Goal: Information Seeking & Learning: Learn about a topic

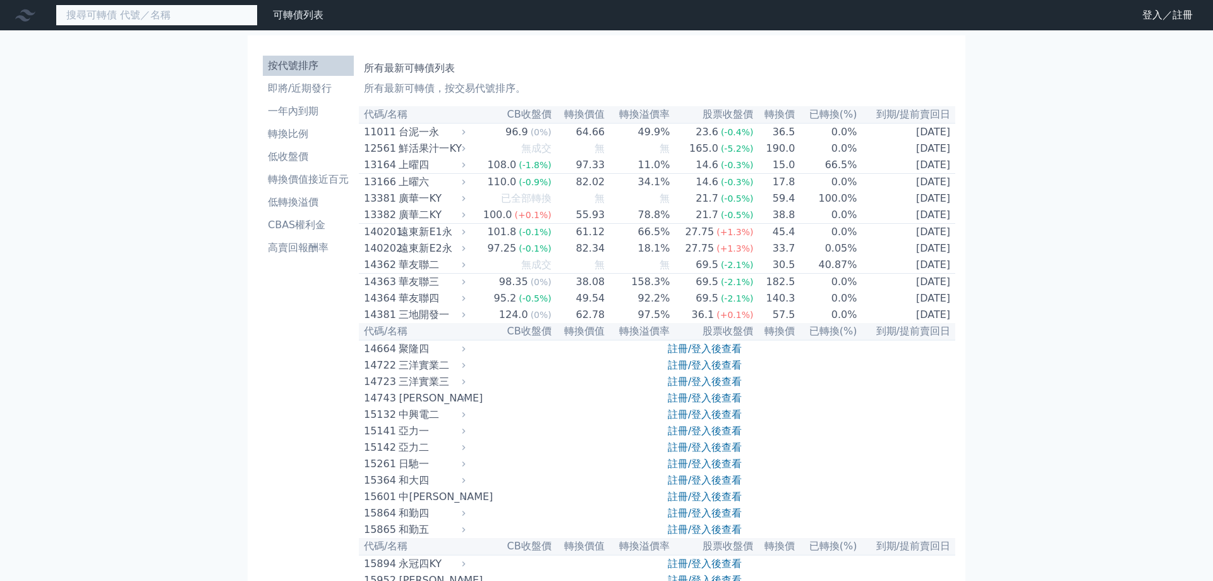
click at [172, 20] on input at bounding box center [157, 14] width 202 height 21
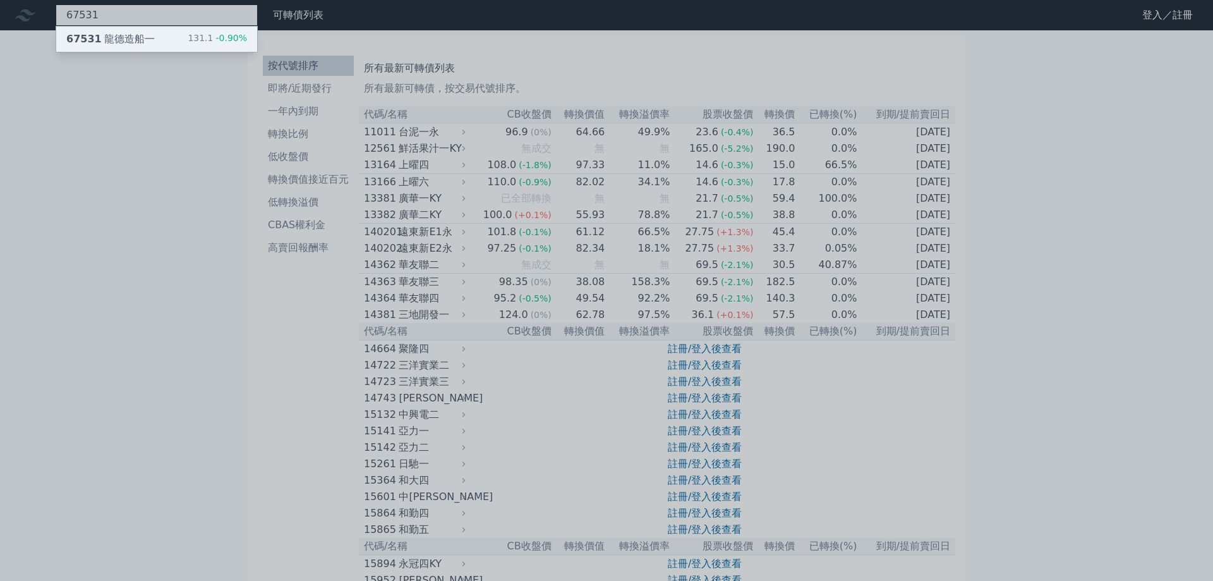
type input "67531"
click at [137, 35] on div "67531 龍德造船一" at bounding box center [110, 39] width 88 height 15
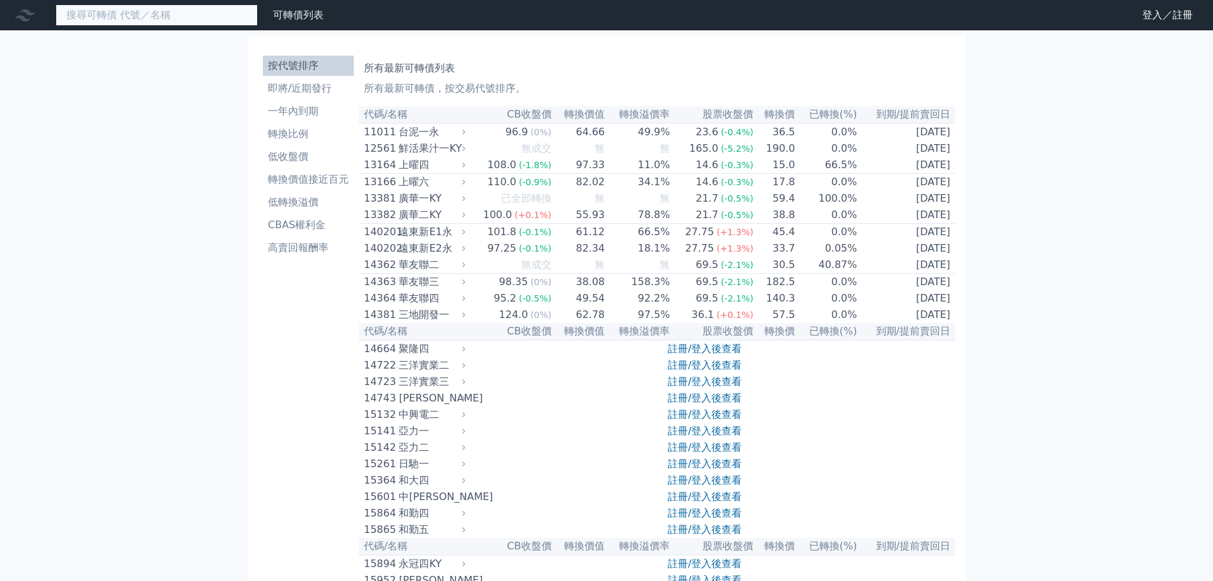
click at [154, 24] on input at bounding box center [157, 14] width 202 height 21
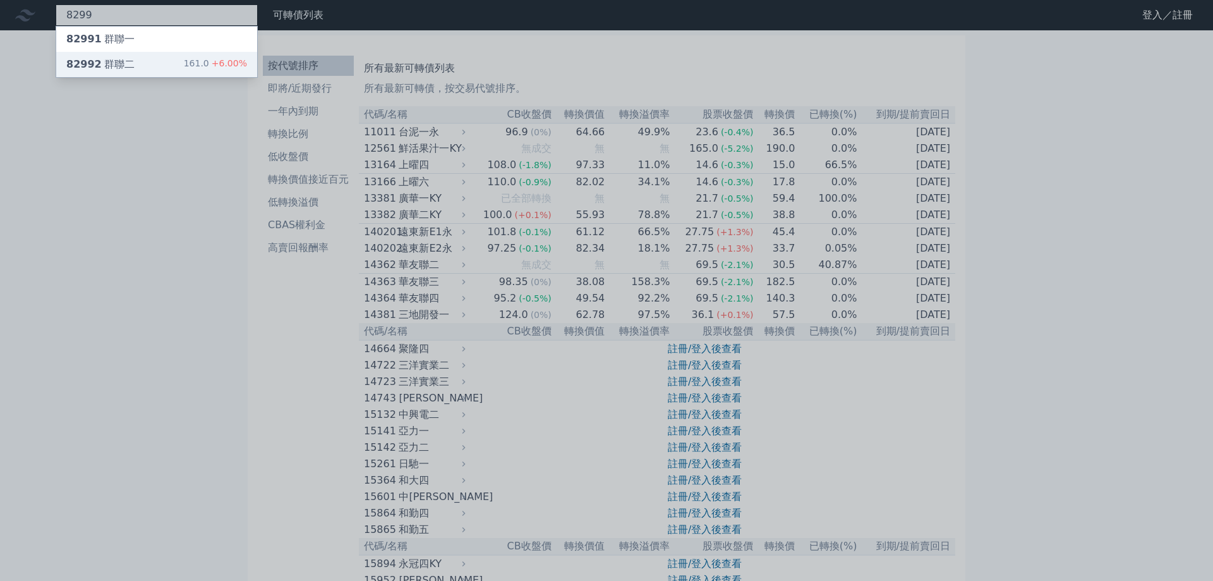
type input "8299"
click at [106, 67] on div "82992 群聯二" at bounding box center [100, 64] width 68 height 15
